Goal: Use online tool/utility

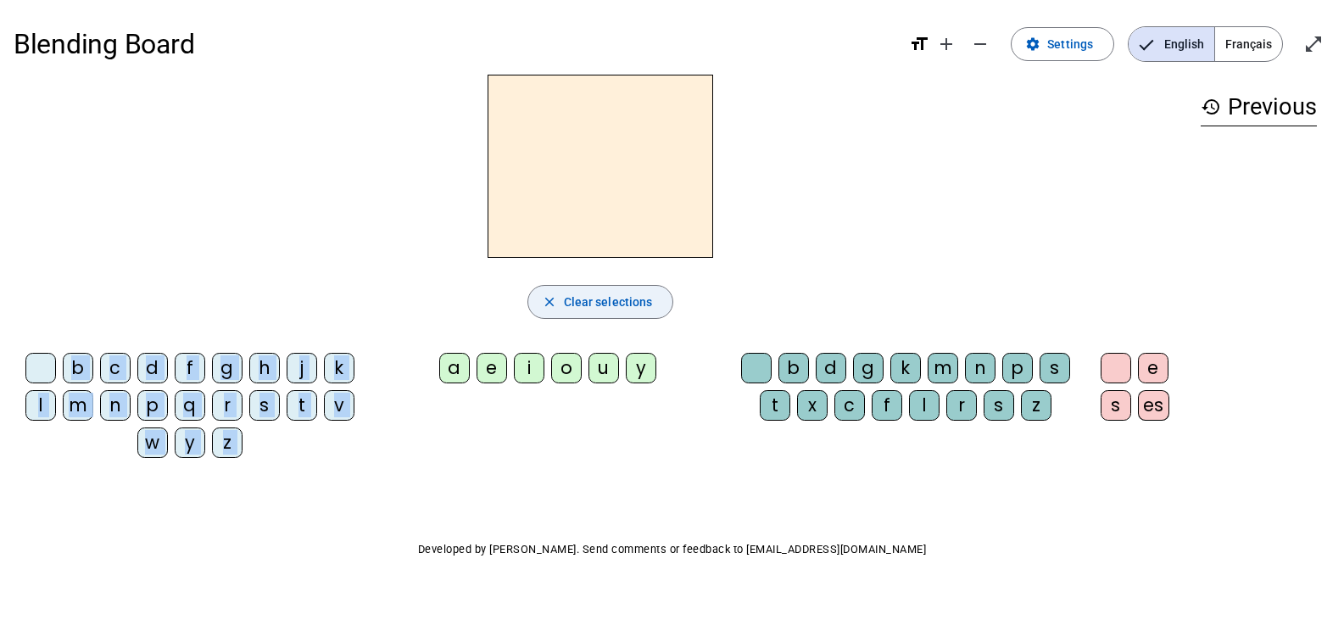
drag, startPoint x: 448, startPoint y: 371, endPoint x: 546, endPoint y: 297, distance: 123.5
click at [551, 295] on div "close Clear selections b c d f g h j k l m n p q r s t v w y z a e i o u y b d …" at bounding box center [601, 273] width 1174 height 397
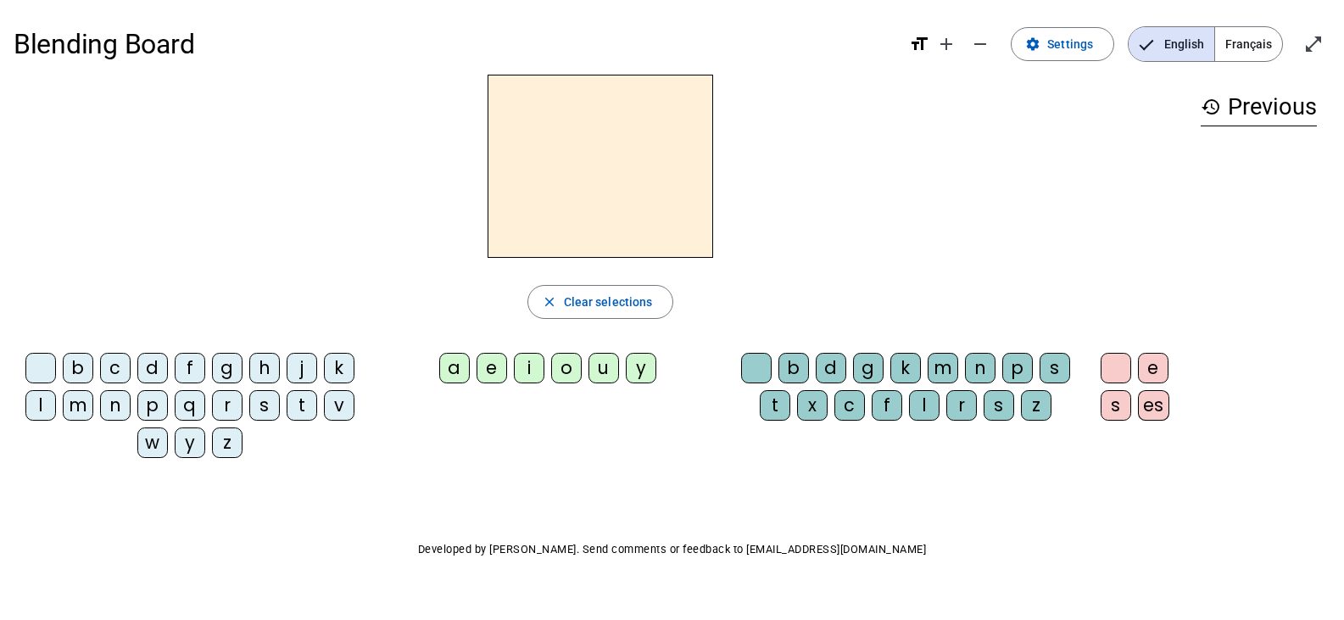
click at [346, 307] on div "close Clear selections" at bounding box center [601, 302] width 1174 height 34
drag, startPoint x: 76, startPoint y: 372, endPoint x: 434, endPoint y: 267, distance: 373.0
click at [434, 267] on div "close Clear selections b c d f g h j k l m n p q r s t v w y z a e i o u y b d …" at bounding box center [601, 273] width 1174 height 397
click at [192, 367] on div "f" at bounding box center [190, 368] width 31 height 31
